Goal: Information Seeking & Learning: Learn about a topic

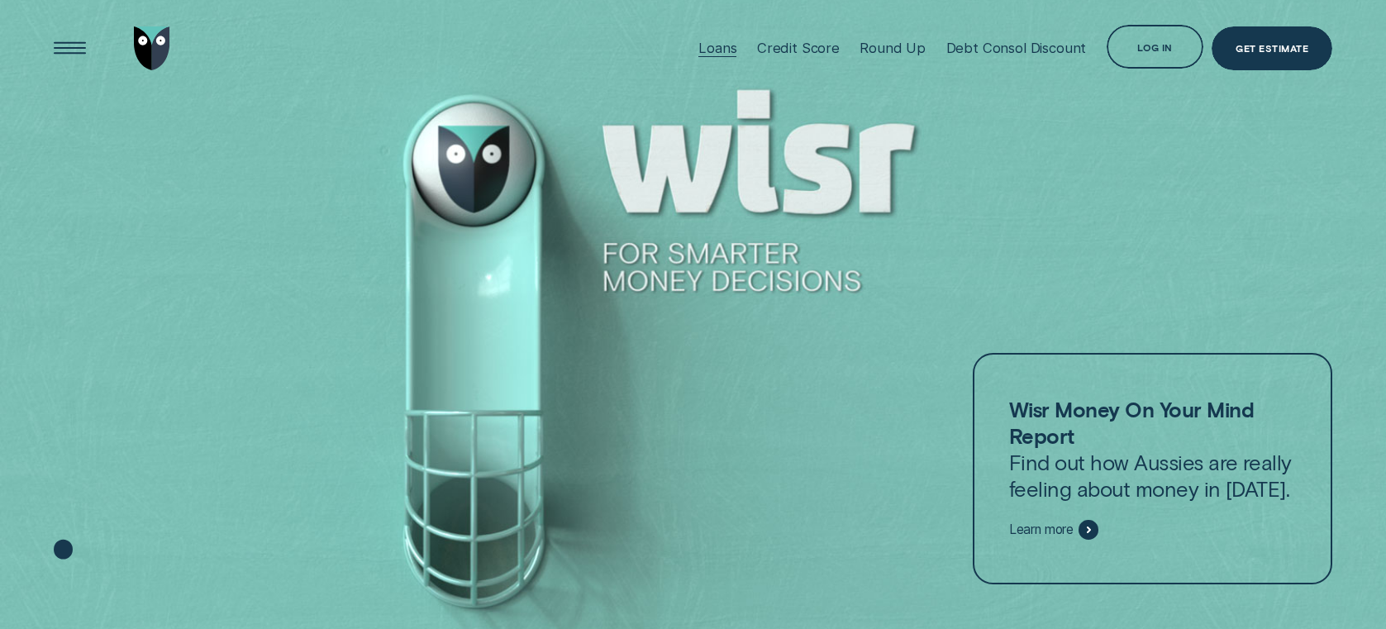
click at [727, 40] on div "Loans" at bounding box center [717, 48] width 38 height 17
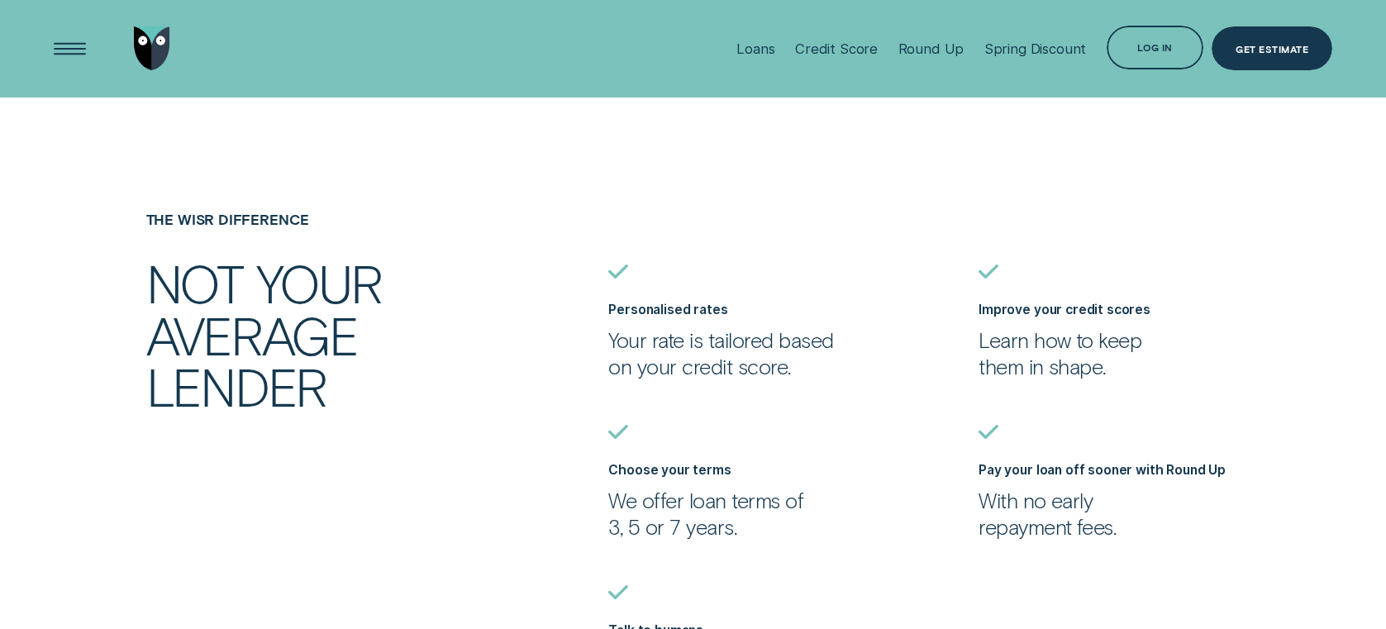
scroll to position [1378, 0]
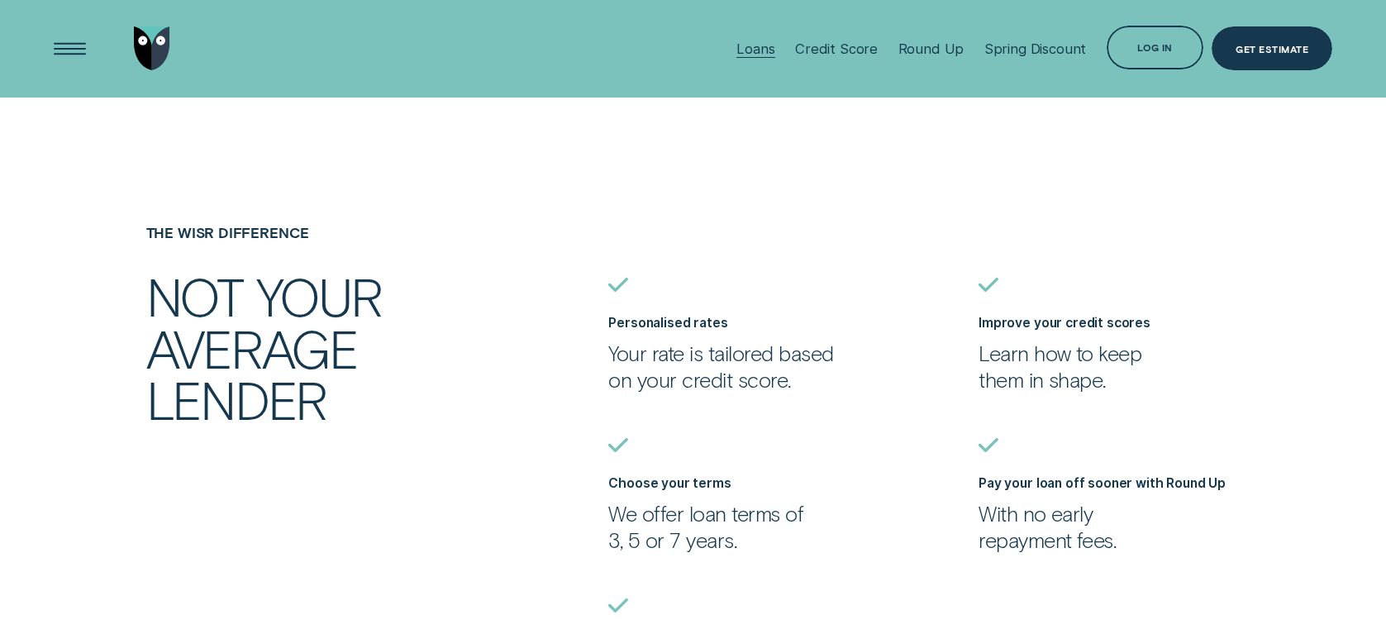
click at [772, 58] on div "Loans" at bounding box center [755, 49] width 38 height 98
click at [754, 50] on div "Loans" at bounding box center [755, 49] width 38 height 17
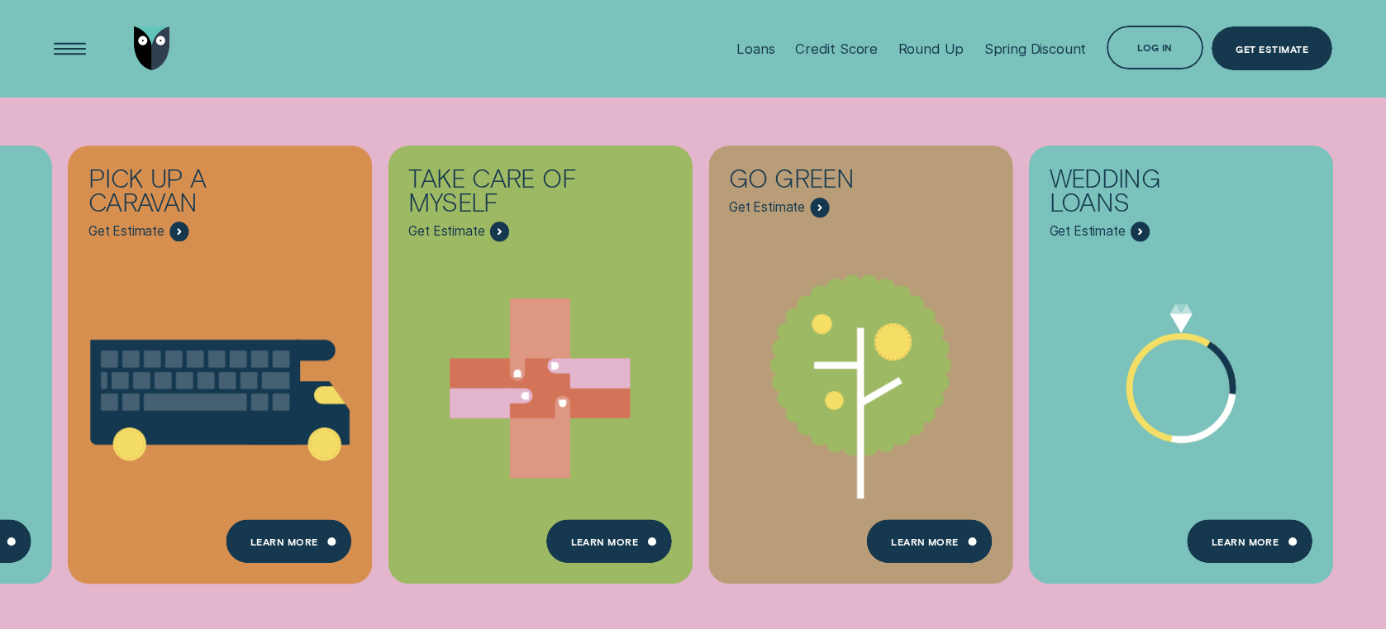
scroll to position [100, 0]
